Goal: Task Accomplishment & Management: Use online tool/utility

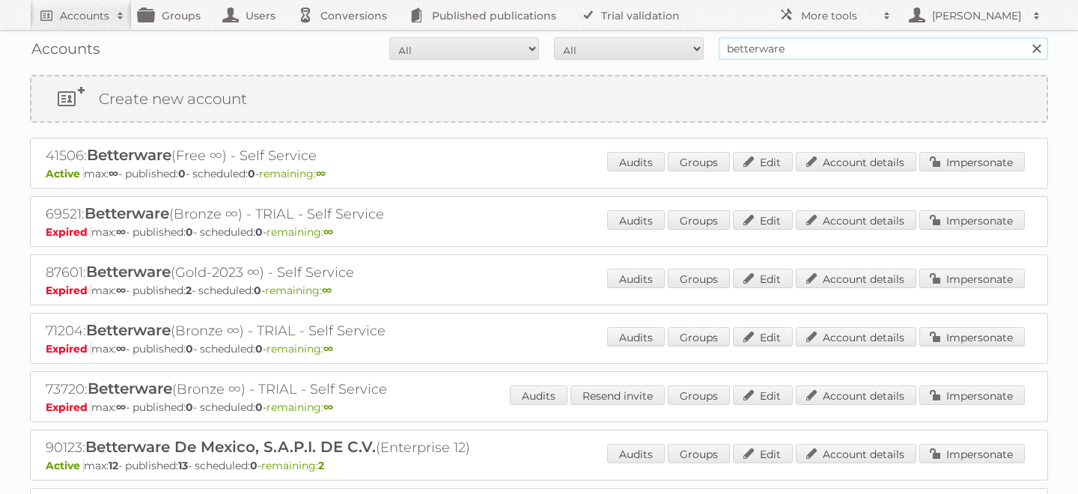
click at [748, 52] on input "betterware" at bounding box center [882, 48] width 329 height 22
type input "j"
type input "h-e-b"
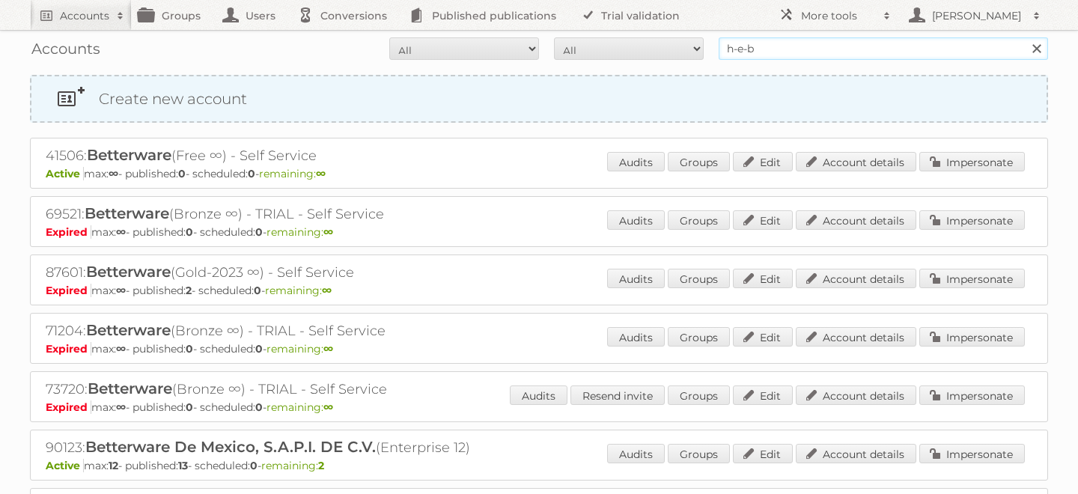
click at [1025, 37] on input "Search" at bounding box center [1036, 48] width 22 height 22
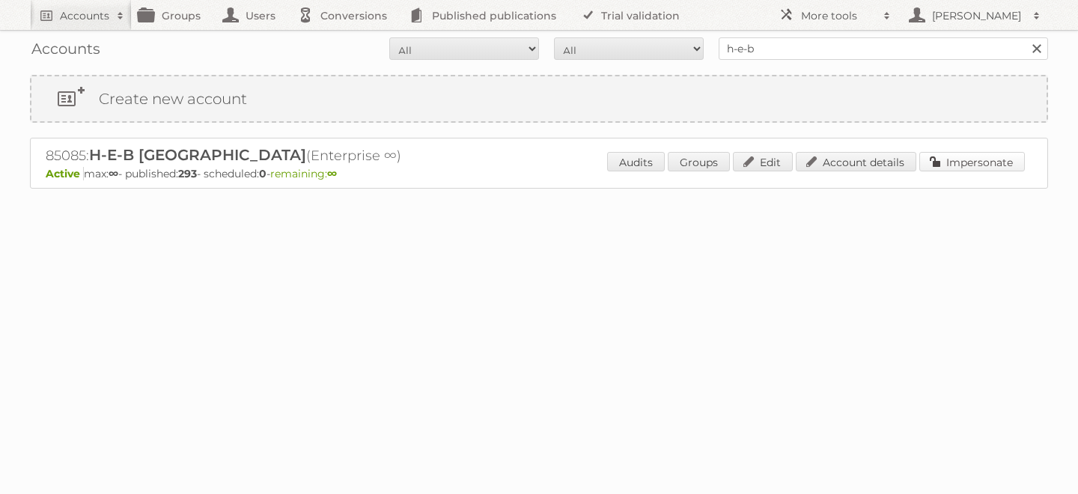
click at [970, 162] on link "Impersonate" at bounding box center [972, 161] width 106 height 19
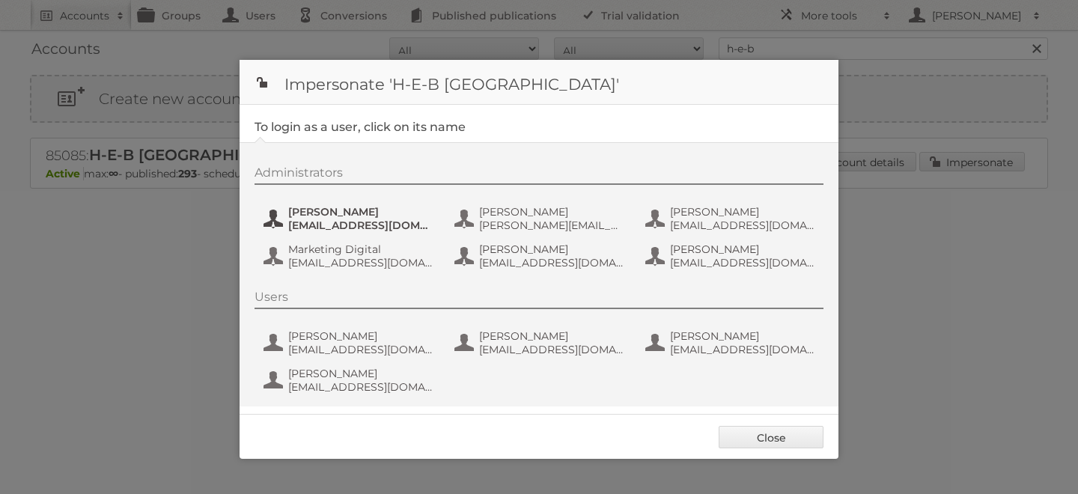
click at [311, 212] on span "[PERSON_NAME]" at bounding box center [360, 211] width 145 height 13
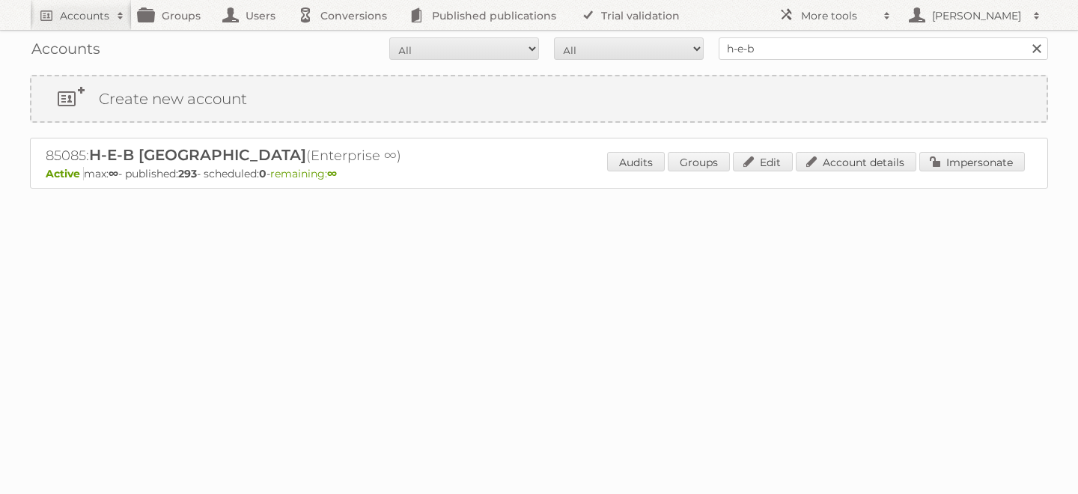
click at [957, 172] on div "Audits Groups Edit Account details Impersonate" at bounding box center [816, 163] width 418 height 22
click at [957, 162] on link "Impersonate" at bounding box center [972, 161] width 106 height 19
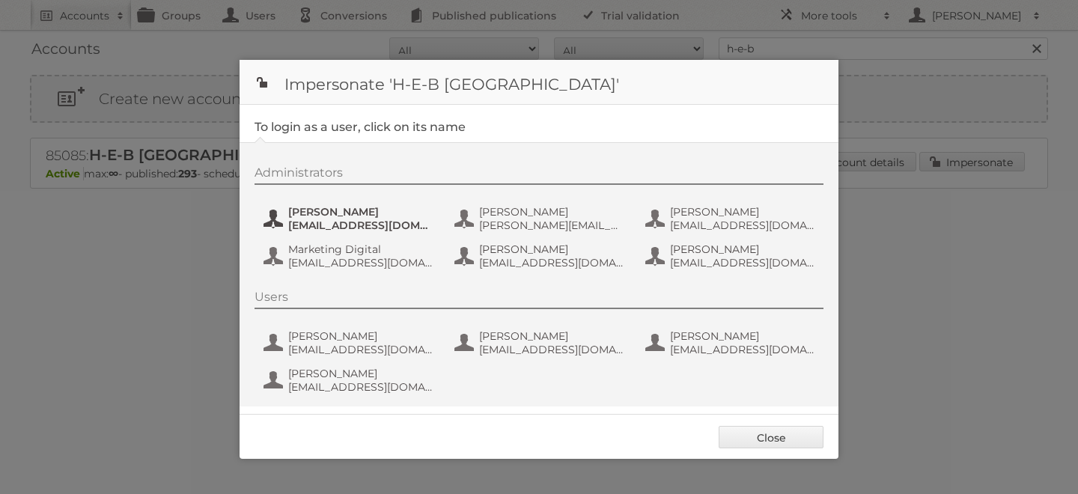
click at [318, 223] on span "[EMAIL_ADDRESS][DOMAIN_NAME]" at bounding box center [360, 225] width 145 height 13
